Goal: Book appointment/travel/reservation

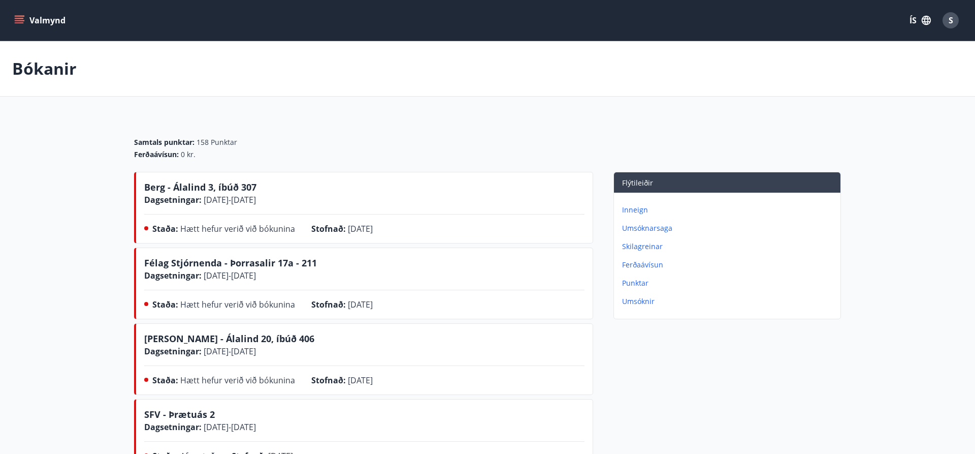
click at [48, 21] on button "Valmynd" at bounding box center [40, 20] width 57 height 18
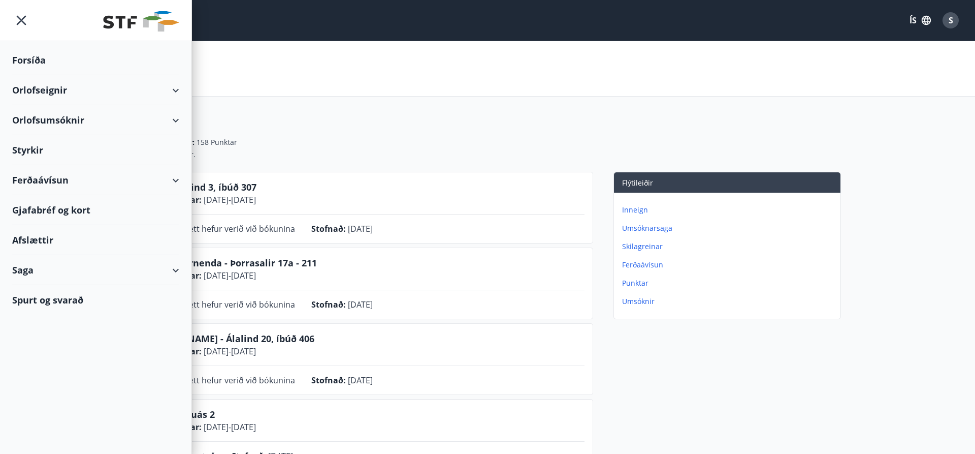
click at [46, 92] on div "Orlofseignir" at bounding box center [95, 90] width 167 height 30
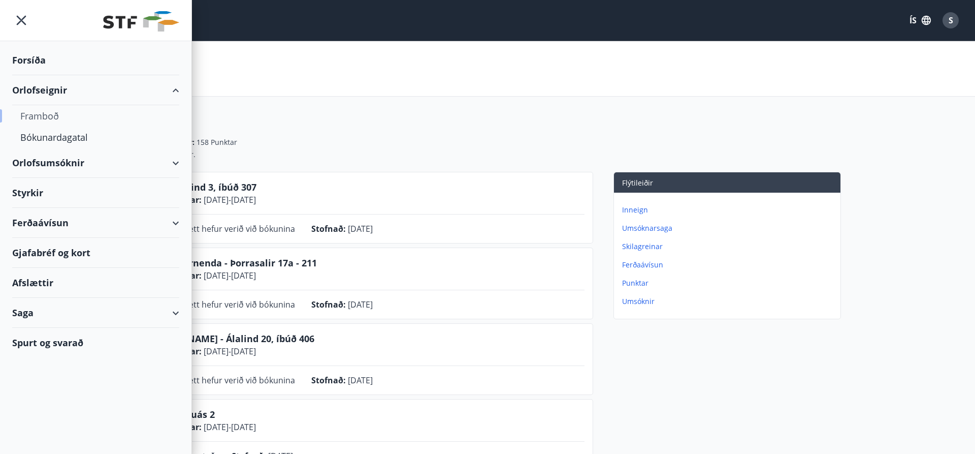
click at [42, 112] on div "Framboð" at bounding box center [95, 115] width 151 height 21
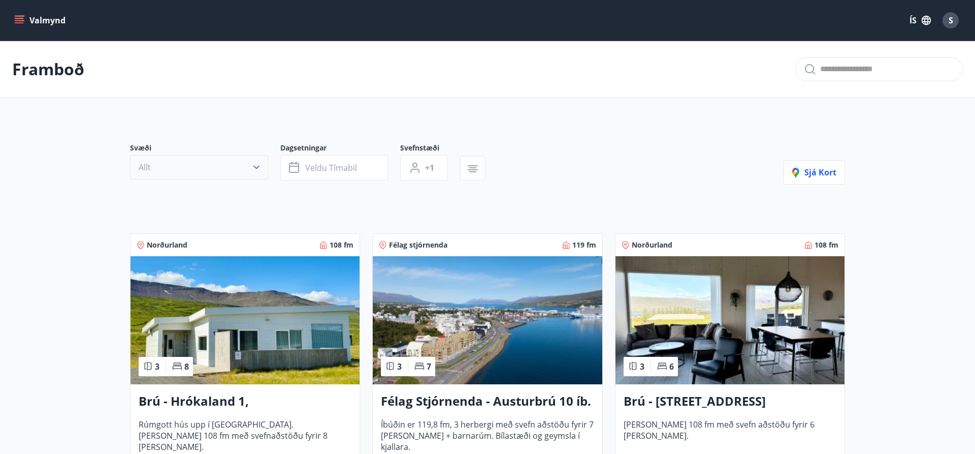
click at [259, 170] on icon "button" at bounding box center [256, 167] width 10 height 10
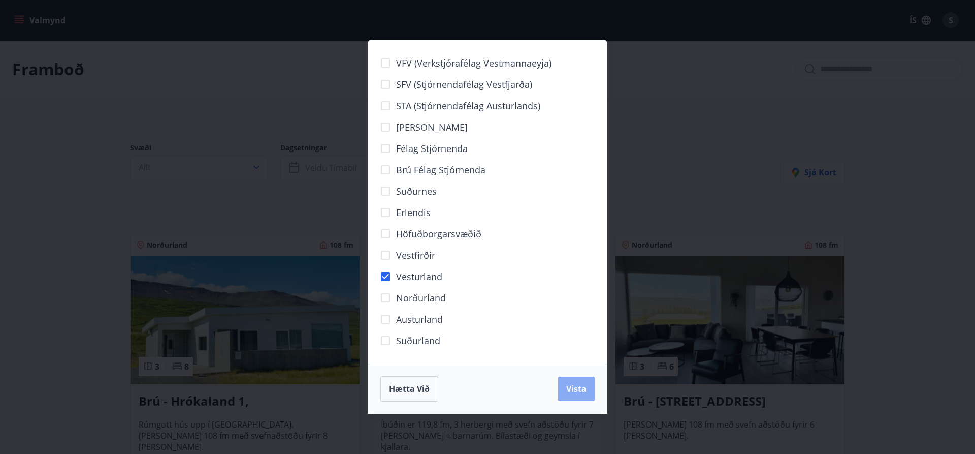
click at [571, 395] on button "Vista" at bounding box center [576, 388] width 37 height 24
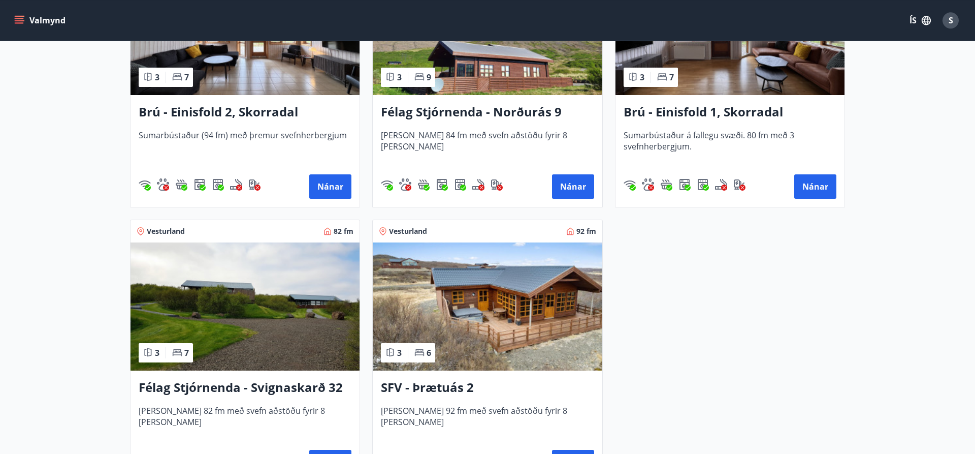
scroll to position [321, 0]
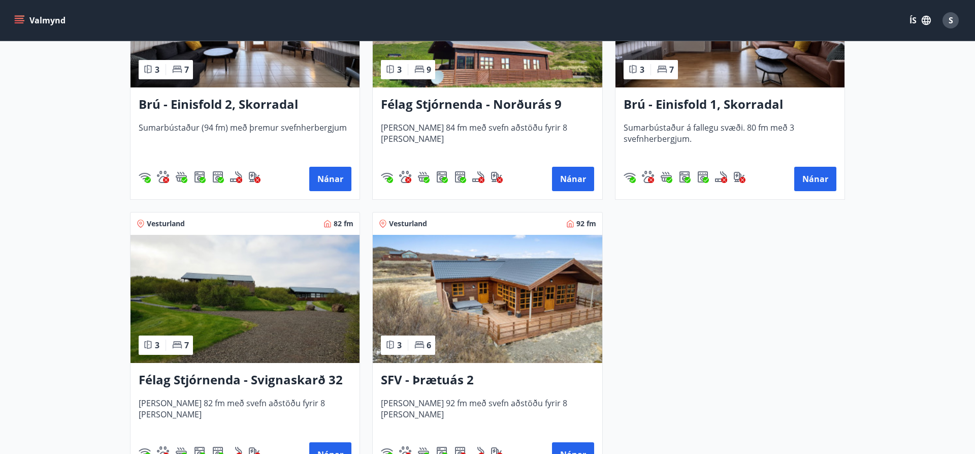
click at [504, 299] on img at bounding box center [487, 299] width 229 height 128
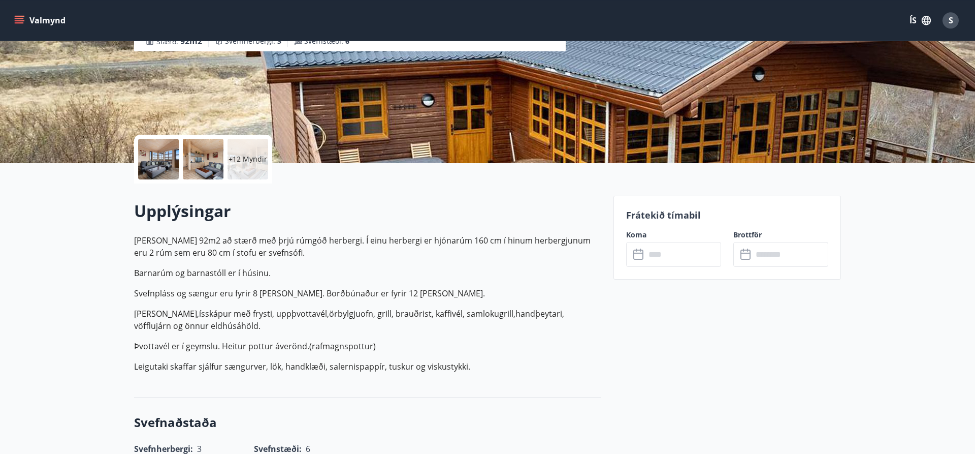
scroll to position [155, 0]
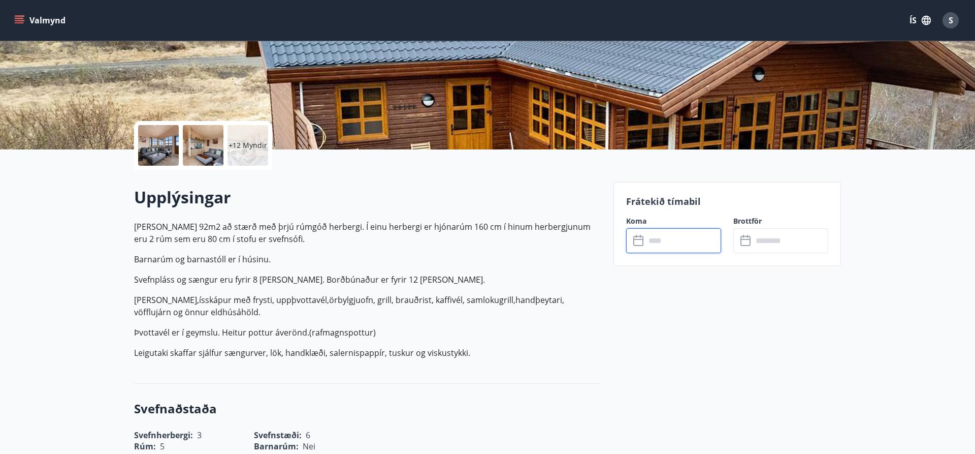
click at [654, 240] on input "text" at bounding box center [683, 240] width 76 height 25
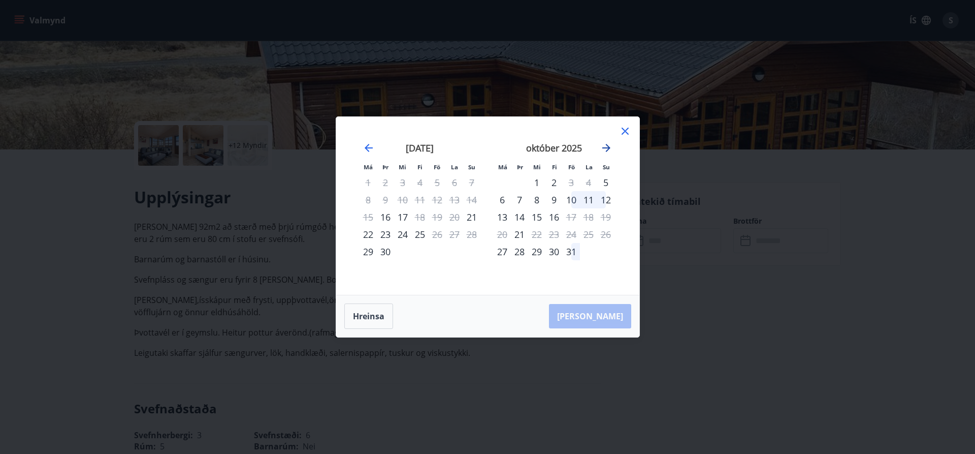
click at [607, 151] on icon "Move forward to switch to the next month." at bounding box center [606, 148] width 8 height 8
click at [536, 201] on div "5" at bounding box center [536, 199] width 17 height 17
click at [570, 200] on div "7" at bounding box center [571, 199] width 17 height 17
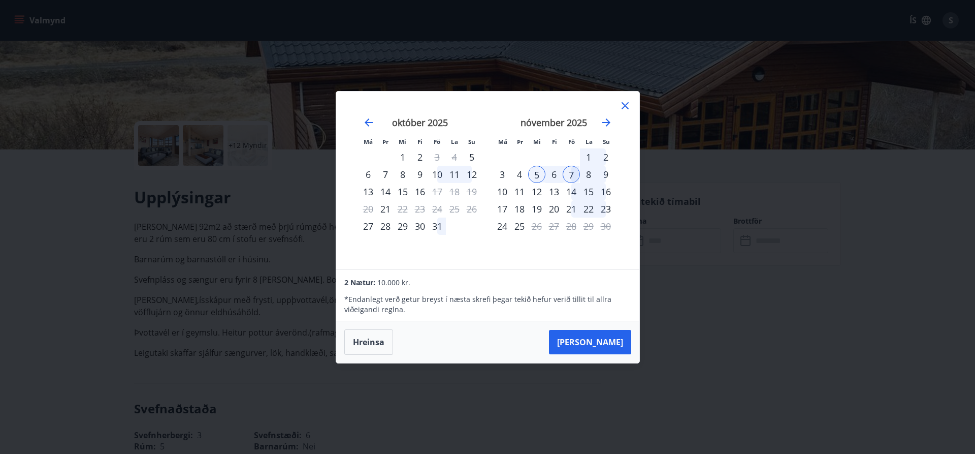
click at [588, 174] on div "8" at bounding box center [588, 174] width 17 height 17
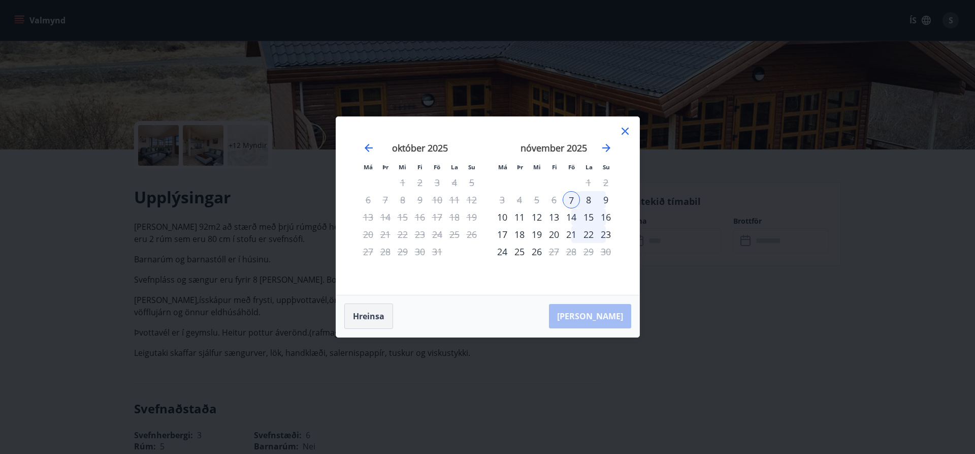
click at [371, 314] on button "Hreinsa" at bounding box center [368, 315] width 49 height 25
click at [533, 202] on div "5" at bounding box center [536, 199] width 17 height 17
click at [590, 200] on div "8" at bounding box center [588, 199] width 17 height 17
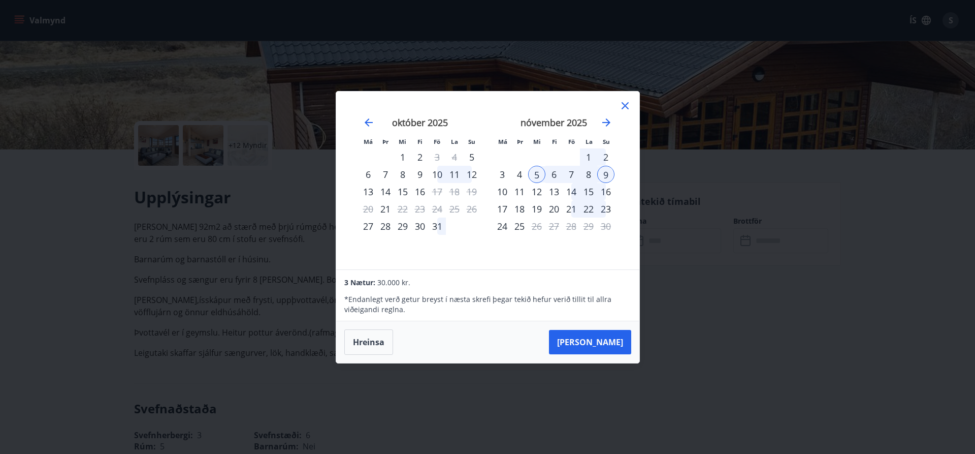
click at [622, 107] on icon at bounding box center [625, 106] width 12 height 12
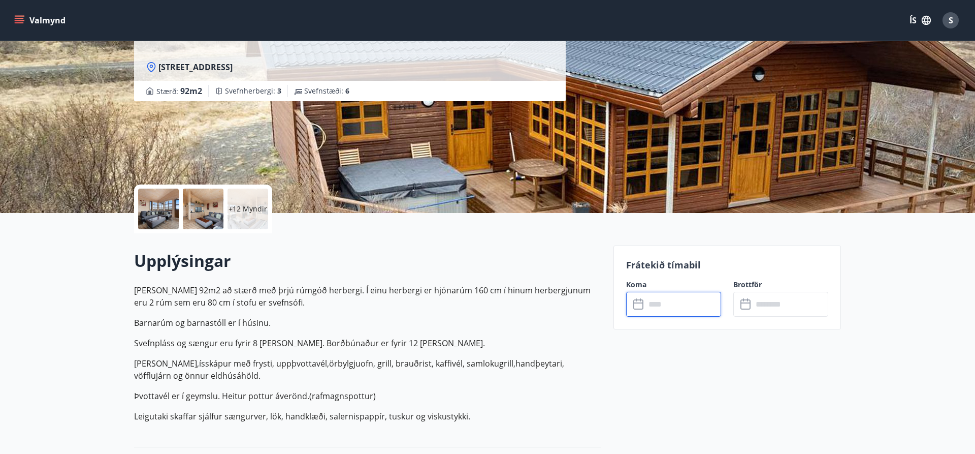
scroll to position [0, 0]
